Goal: Find specific page/section: Find specific page/section

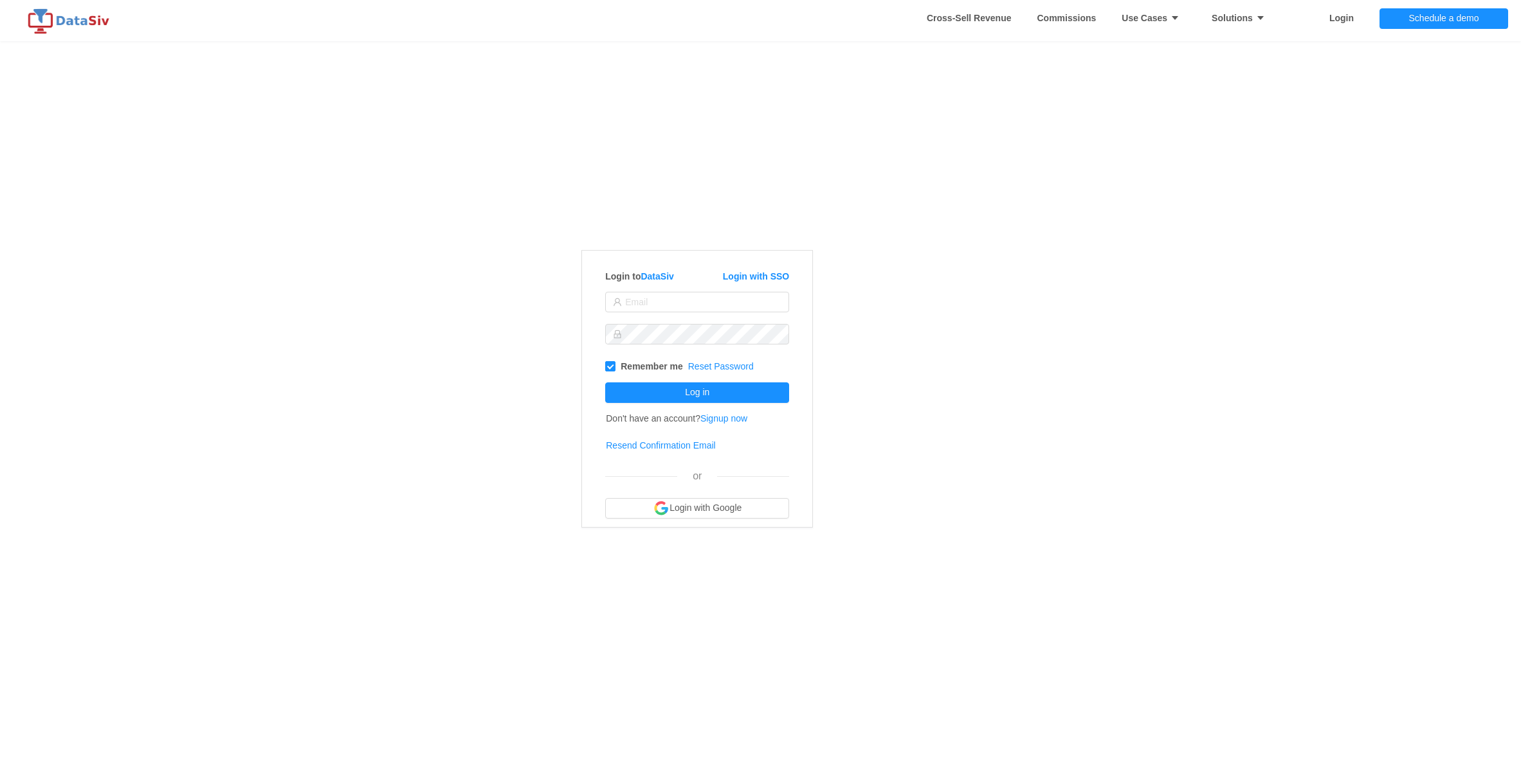
type input "[EMAIL_ADDRESS][PERSON_NAME][DOMAIN_NAME]"
click at [681, 391] on button "Log in" at bounding box center [696, 393] width 184 height 21
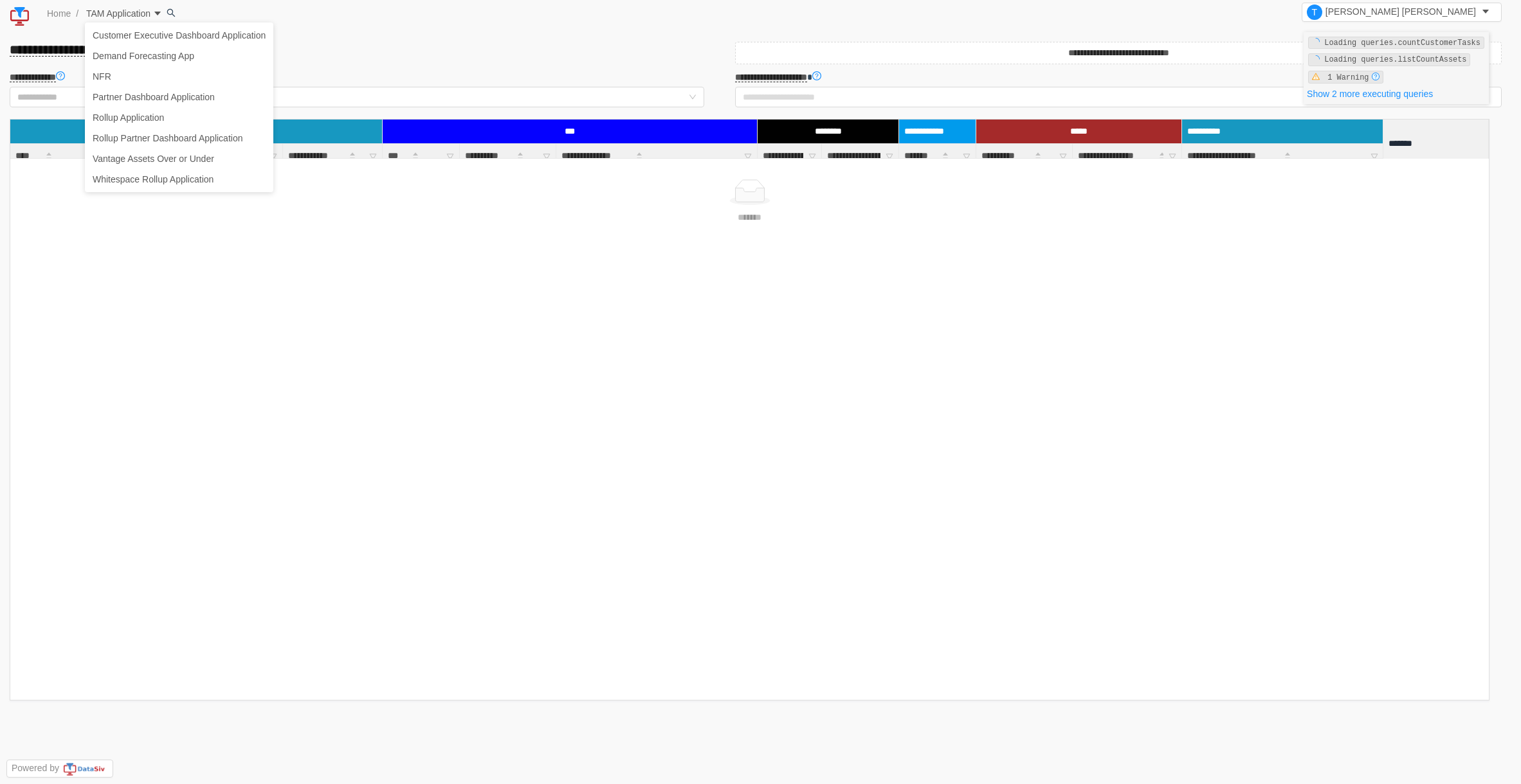
click at [134, 13] on span "TAM Application" at bounding box center [117, 13] width 67 height 10
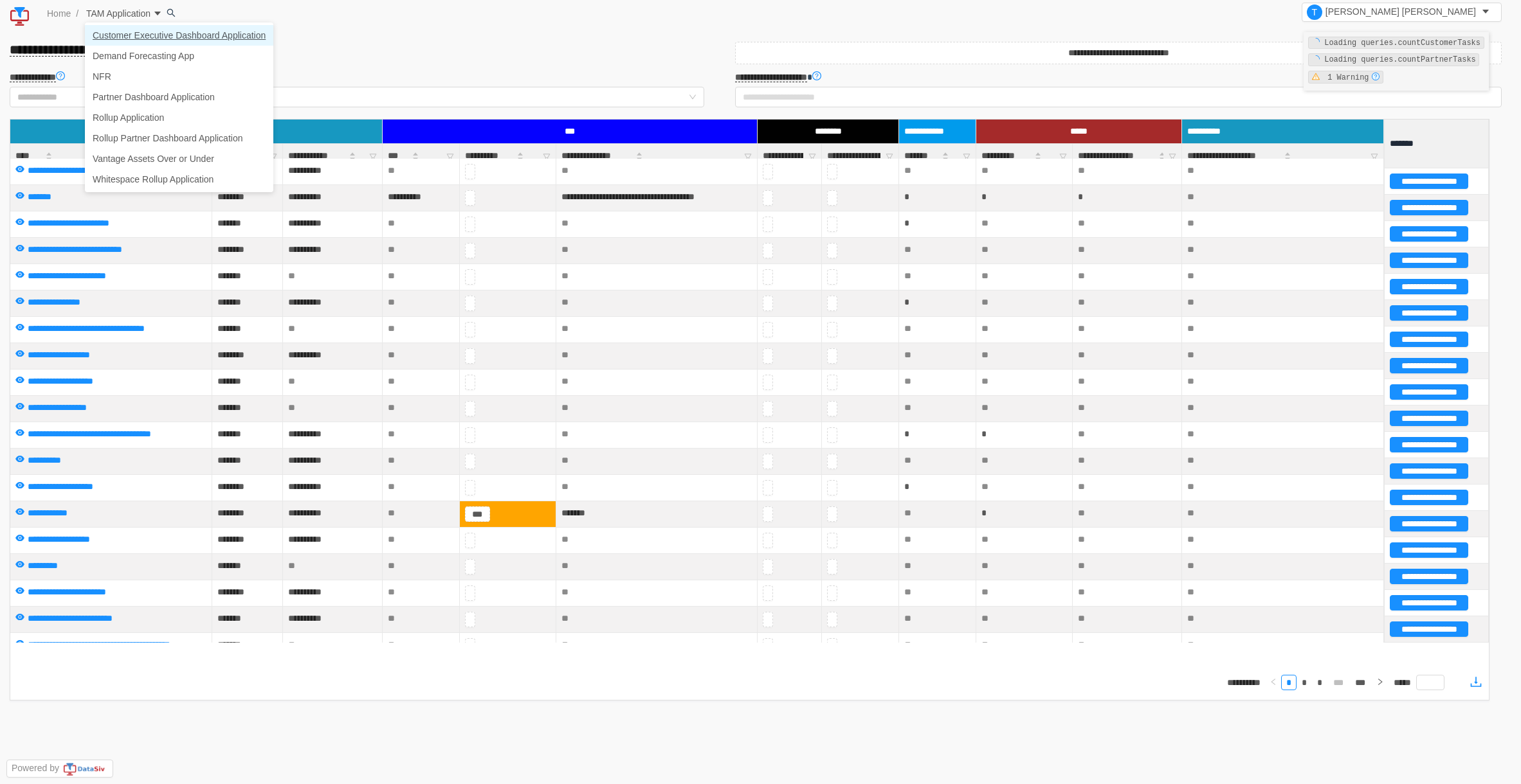
click at [143, 31] on link "Customer Executive Dashboard Application" at bounding box center [179, 35] width 188 height 21
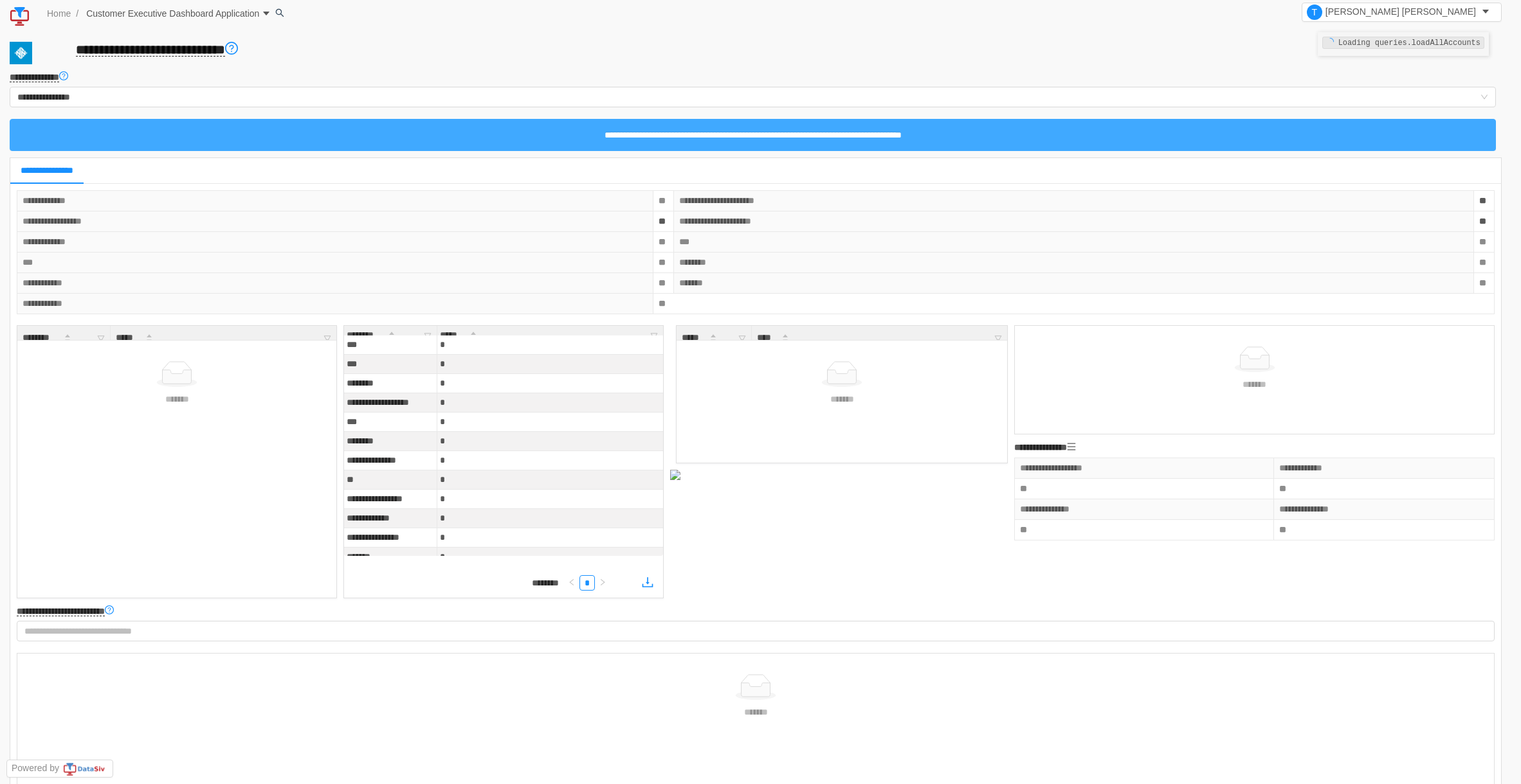
click at [399, 136] on button "**********" at bounding box center [752, 135] width 1486 height 32
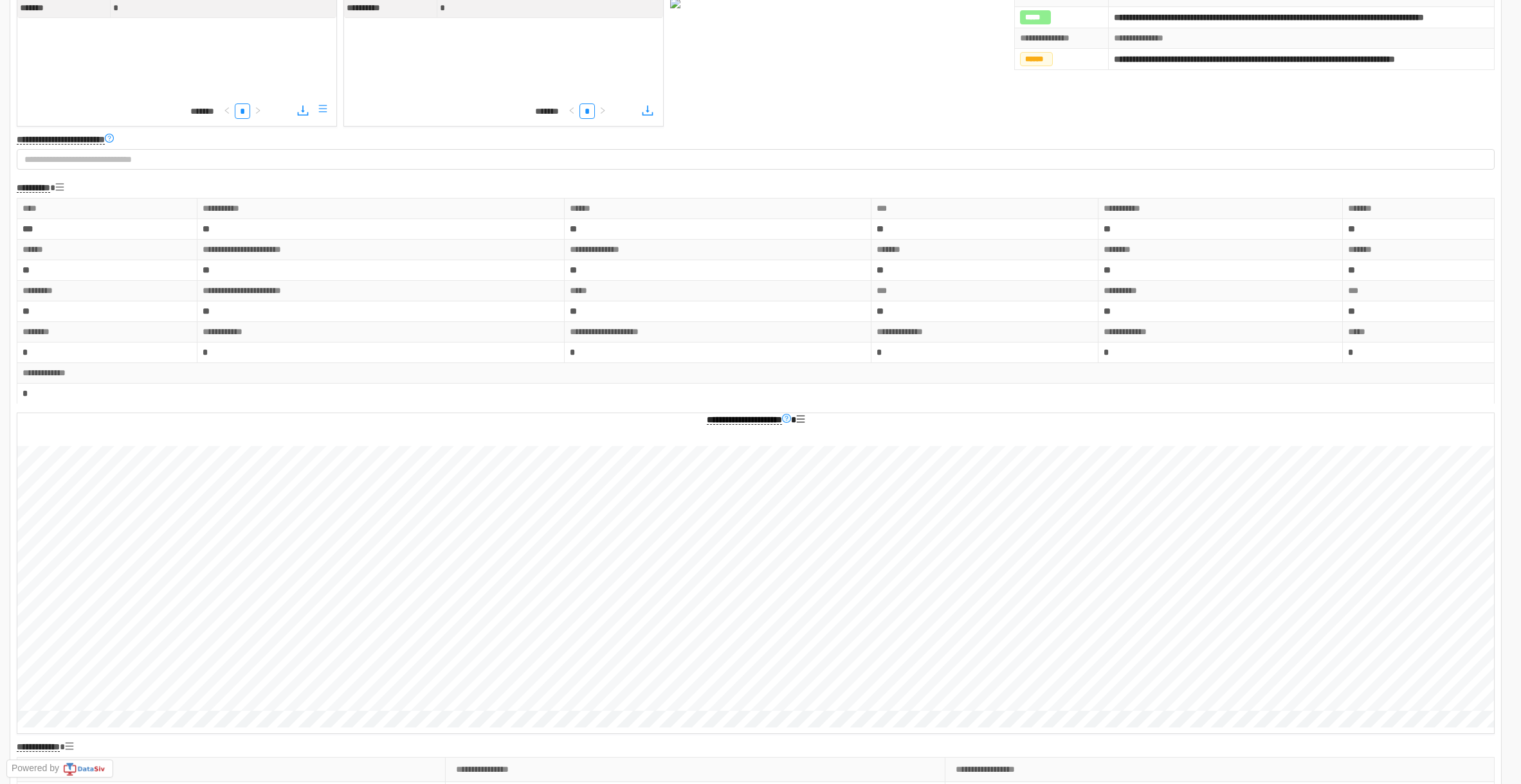
scroll to position [707, 0]
